Goal: Task Accomplishment & Management: Manage account settings

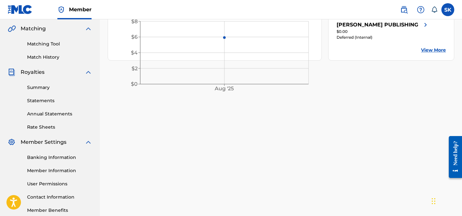
scroll to position [146, 0]
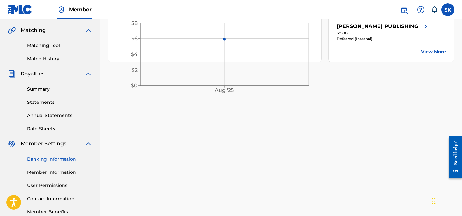
click at [52, 158] on link "Banking Information" at bounding box center [59, 159] width 65 height 7
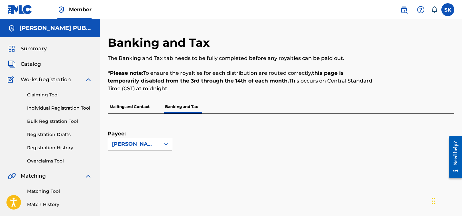
click at [140, 105] on p "Mailing and Contact" at bounding box center [130, 107] width 44 height 14
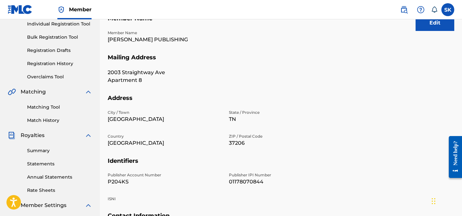
scroll to position [73, 0]
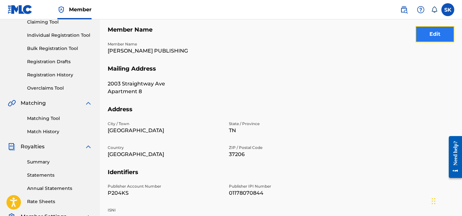
click at [433, 36] on button "Edit" at bounding box center [435, 34] width 39 height 16
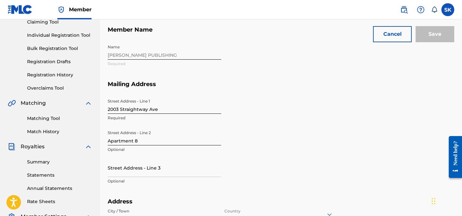
scroll to position [85, 0]
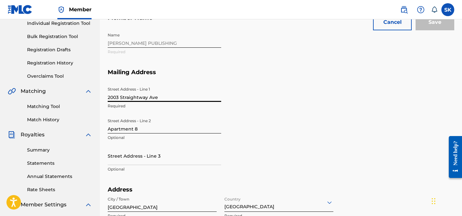
drag, startPoint x: 161, startPoint y: 99, endPoint x: 105, endPoint y: 98, distance: 55.8
click at [105, 98] on div "Mailing and Contact Information entered on the Mailing and Contact tab is used …" at bounding box center [281, 190] width 362 height 478
type input "281 [GEOGRAPHIC_DATA]"
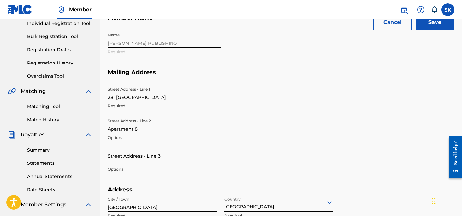
click at [151, 129] on input "Apartment 8" at bounding box center [165, 124] width 114 height 18
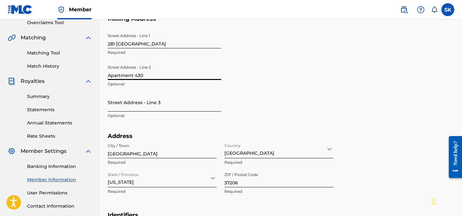
scroll to position [144, 0]
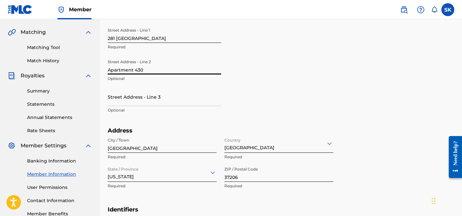
type input "Apartment 430"
click at [243, 176] on input "37206" at bounding box center [278, 173] width 109 height 18
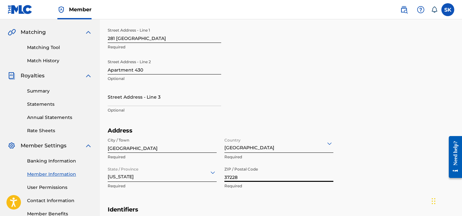
type input "37228"
click at [342, 138] on div "Address City / Town [GEOGRAPHIC_DATA] Required Country [GEOGRAPHIC_DATA] Requir…" at bounding box center [225, 161] width 235 height 69
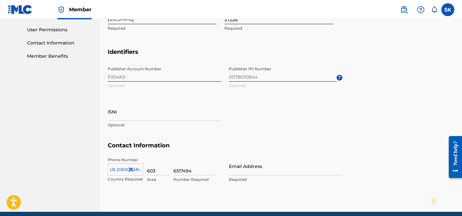
scroll to position [328, 0]
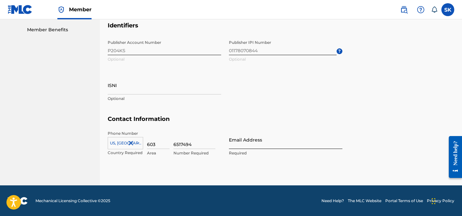
click at [262, 137] on input "Email Address" at bounding box center [286, 140] width 114 height 18
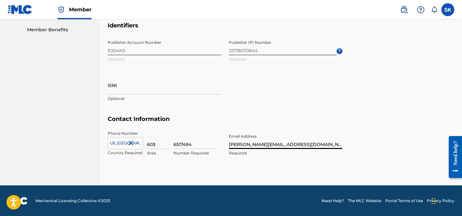
type input "[PERSON_NAME][EMAIL_ADDRESS][DOMAIN_NAME]"
click at [360, 93] on section "Identifiers Publisher Account Number P204KS Optional Publisher IPI Number 01178…" at bounding box center [281, 69] width 347 height 94
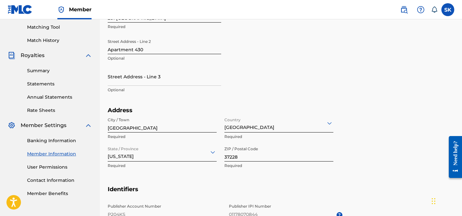
scroll to position [0, 0]
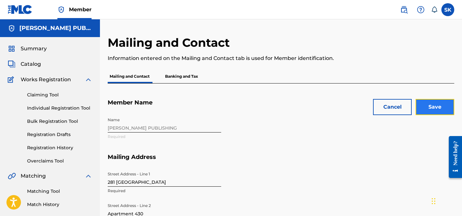
click at [429, 106] on input "Save" at bounding box center [435, 107] width 39 height 16
